Goal: Feedback & Contribution: Submit feedback/report problem

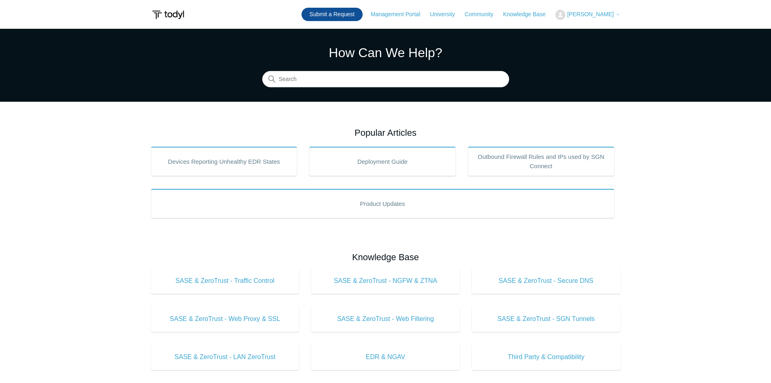
click at [362, 9] on link "Submit a Request" at bounding box center [332, 14] width 61 height 13
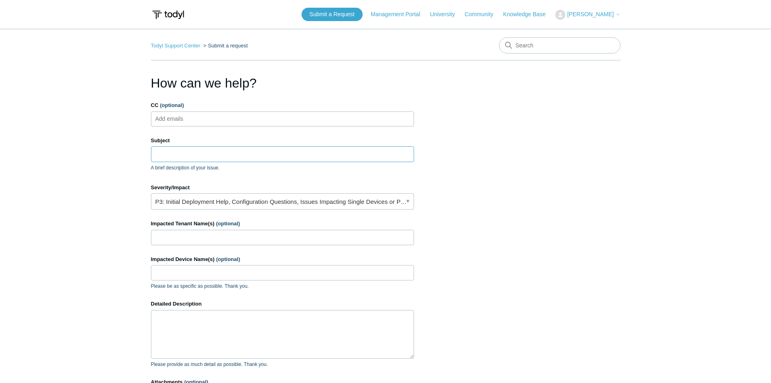
click at [289, 154] on input "Subject" at bounding box center [282, 153] width 263 height 15
type input "uninstall"
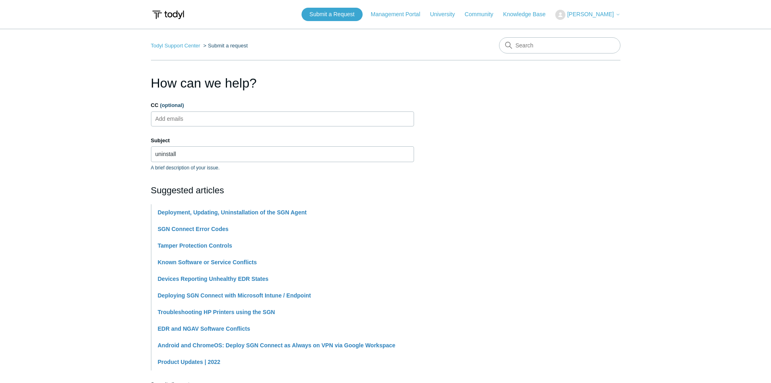
scroll to position [243, 0]
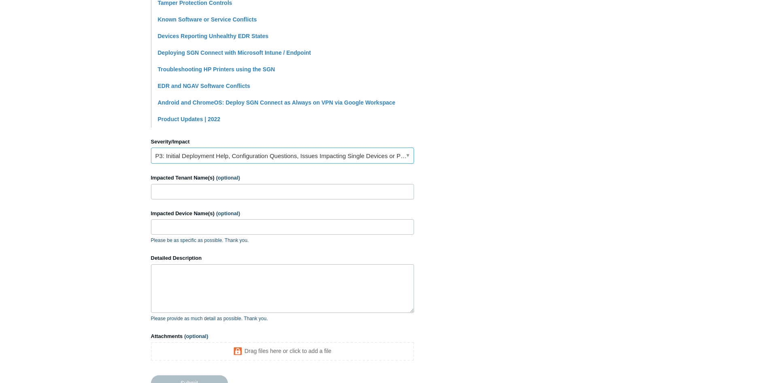
click at [264, 163] on link "P3: Initial Deployment Help, Configuration Questions, Issues Impacting Single D…" at bounding box center [282, 155] width 263 height 16
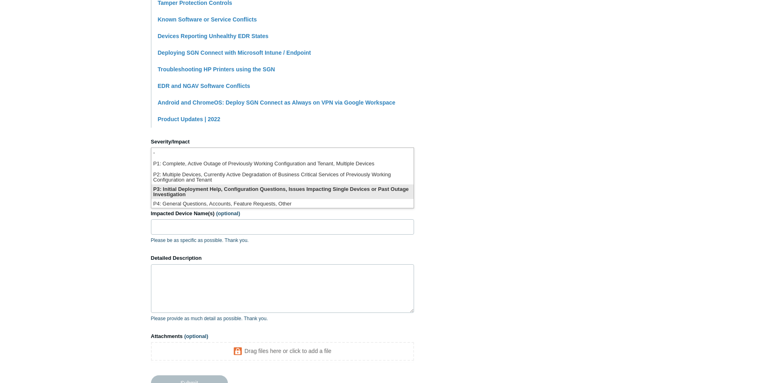
click at [223, 189] on li "P3: Initial Deployment Help, Configuration Questions, Issues Impacting Single D…" at bounding box center [282, 191] width 262 height 15
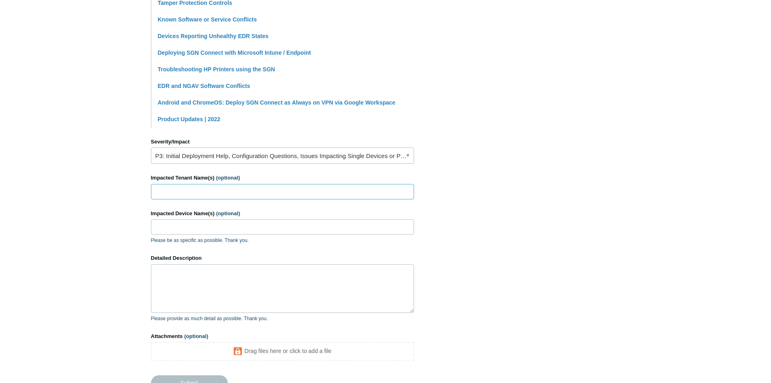
click at [250, 196] on input "Impacted Tenant Name(s) (optional)" at bounding box center [282, 191] width 263 height 15
type input "e"
type input "Equitable Mortgage"
click at [230, 229] on input "Impacted Device Name(s) (optional)" at bounding box center [282, 226] width 263 height 15
type input "Tablet-55UGGM4Q"
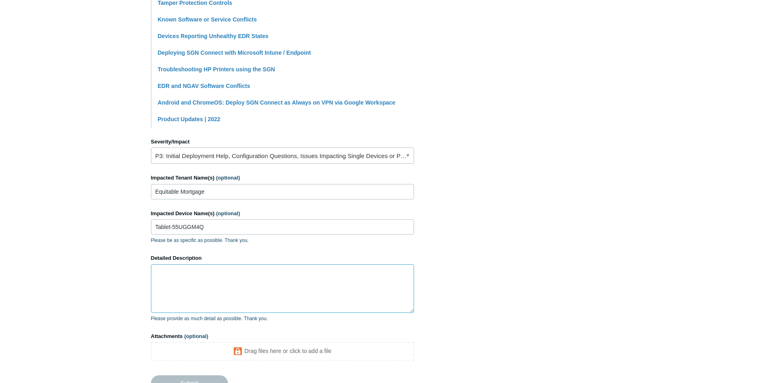
click at [228, 285] on textarea "Detailed Description" at bounding box center [282, 288] width 263 height 49
click at [698, 324] on main "Todyl Support Center Submit a request How can we help? CC (optional) Add emails…" at bounding box center [385, 88] width 771 height 605
click at [575, 184] on section "How can we help? CC (optional) Add emails Subject uninstall A brief description…" at bounding box center [386, 111] width 470 height 560
click at [262, 287] on textarea "It still shows the" at bounding box center [282, 288] width 263 height 49
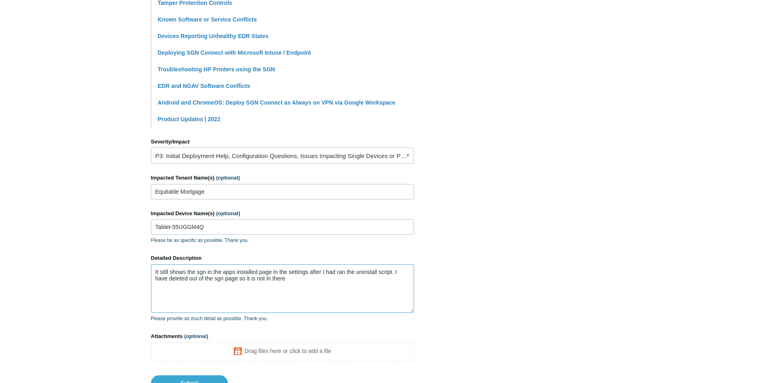
click at [305, 285] on textarea "It still shows the sgn in the apps installed page in the settings after I had r…" at bounding box center [282, 288] width 263 height 49
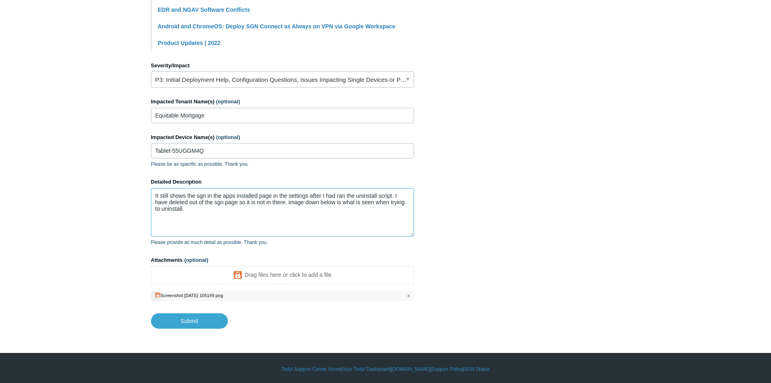
scroll to position [321, 0]
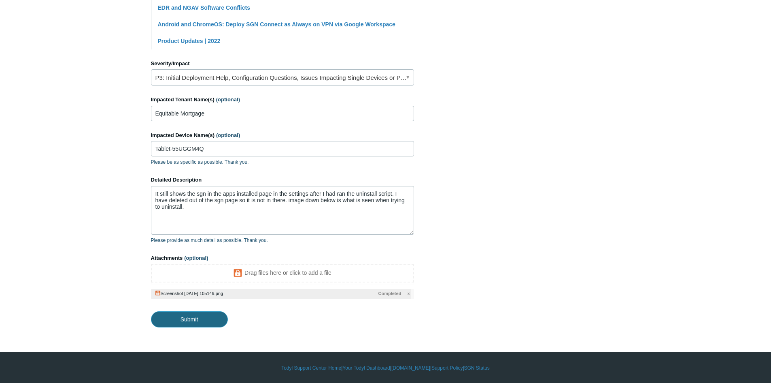
click at [212, 320] on input "Submit" at bounding box center [189, 319] width 77 height 16
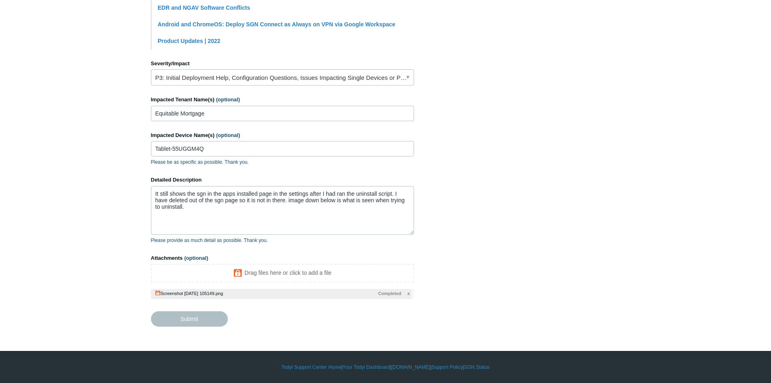
type textarea "It still shows the sgn in the apps installed page in the settings after I had r…"
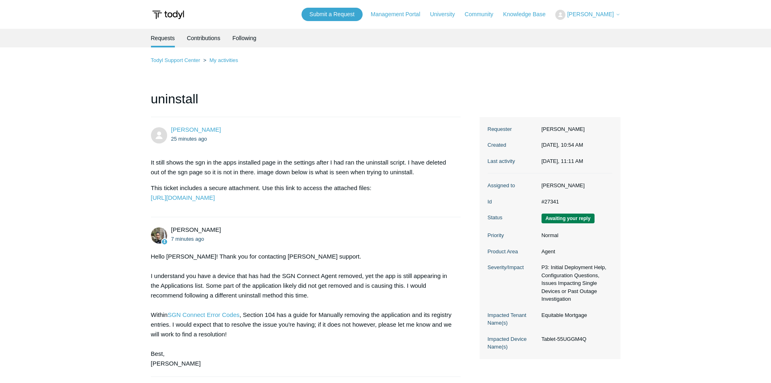
scroll to position [121, 0]
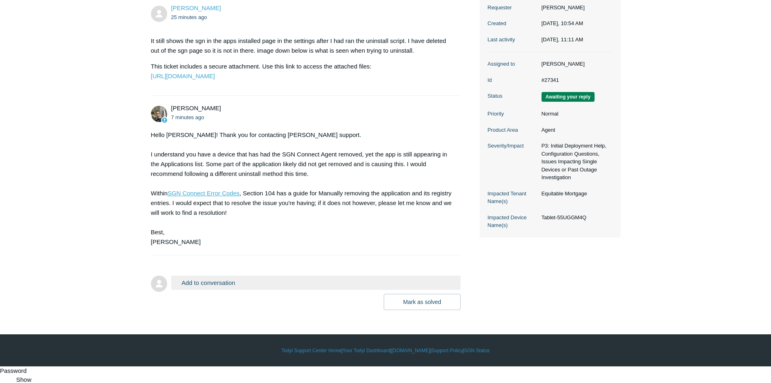
drag, startPoint x: 236, startPoint y: 212, endPoint x: 306, endPoint y: 405, distance: 205.6
click at [236, 217] on div "Hello Preston! Thank you for contacting Todyl support. I understand you have a …" at bounding box center [302, 188] width 302 height 117
click at [236, 196] on link "SGN Connect Error Codes" at bounding box center [204, 192] width 72 height 7
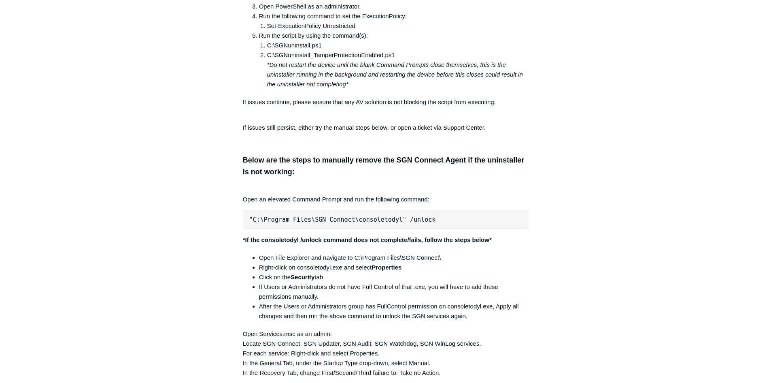
scroll to position [1377, 0]
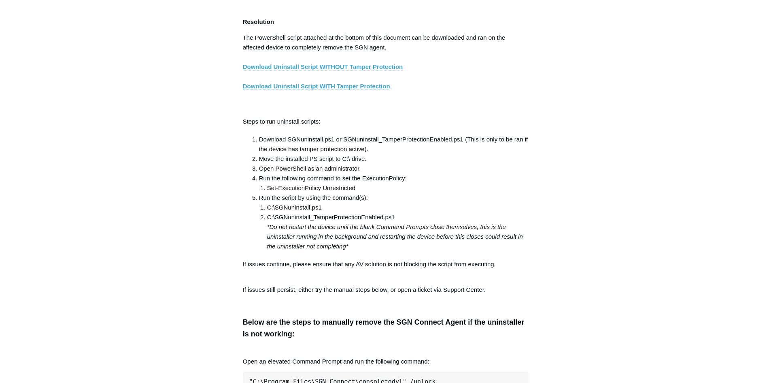
click at [363, 70] on link "Download Uninstall Script WITHOUT Tamper Protection" at bounding box center [323, 66] width 160 height 7
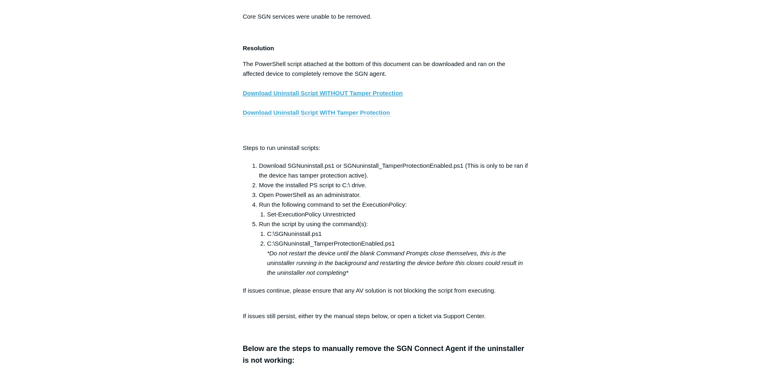
scroll to position [1336, 0]
